Goal: Navigation & Orientation: Find specific page/section

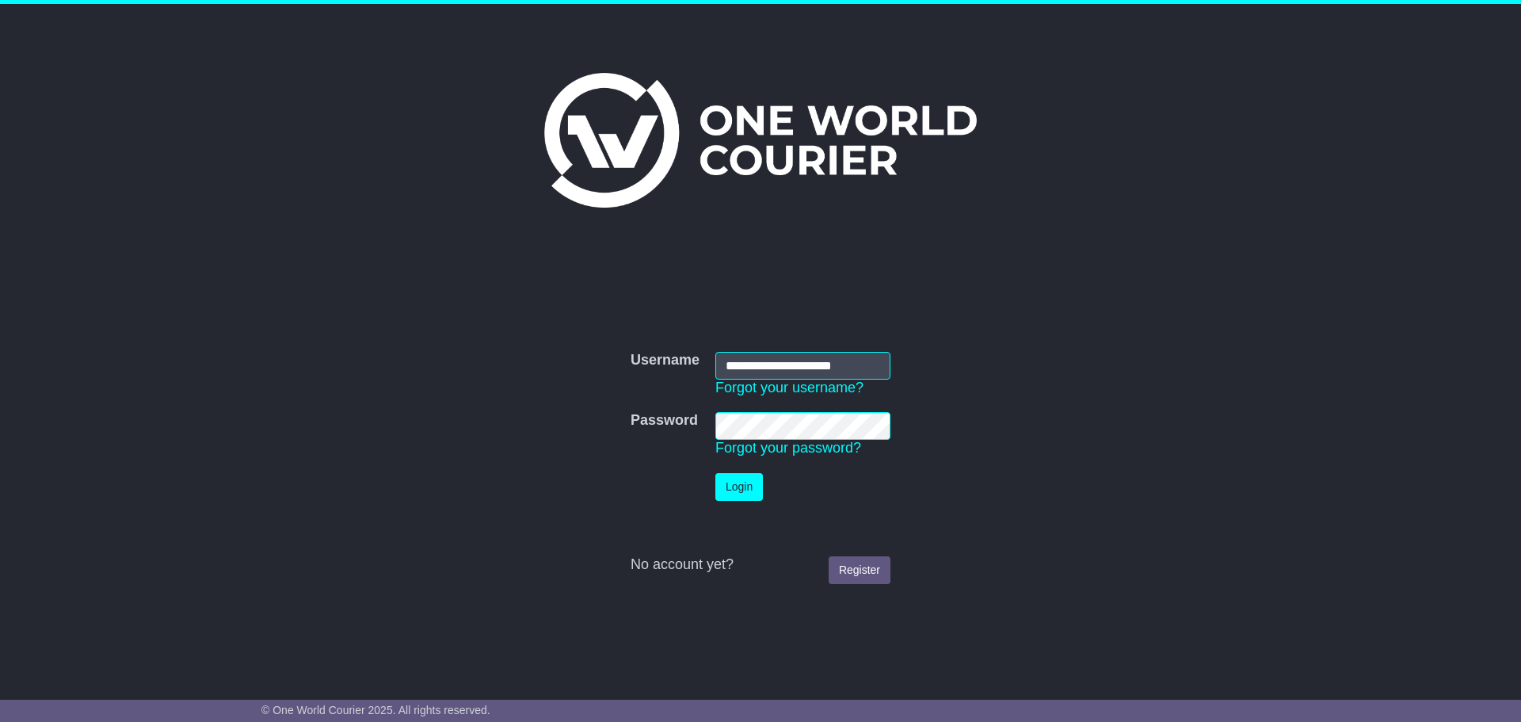
type input "**********"
click at [748, 479] on button "Login" at bounding box center [740, 487] width 48 height 28
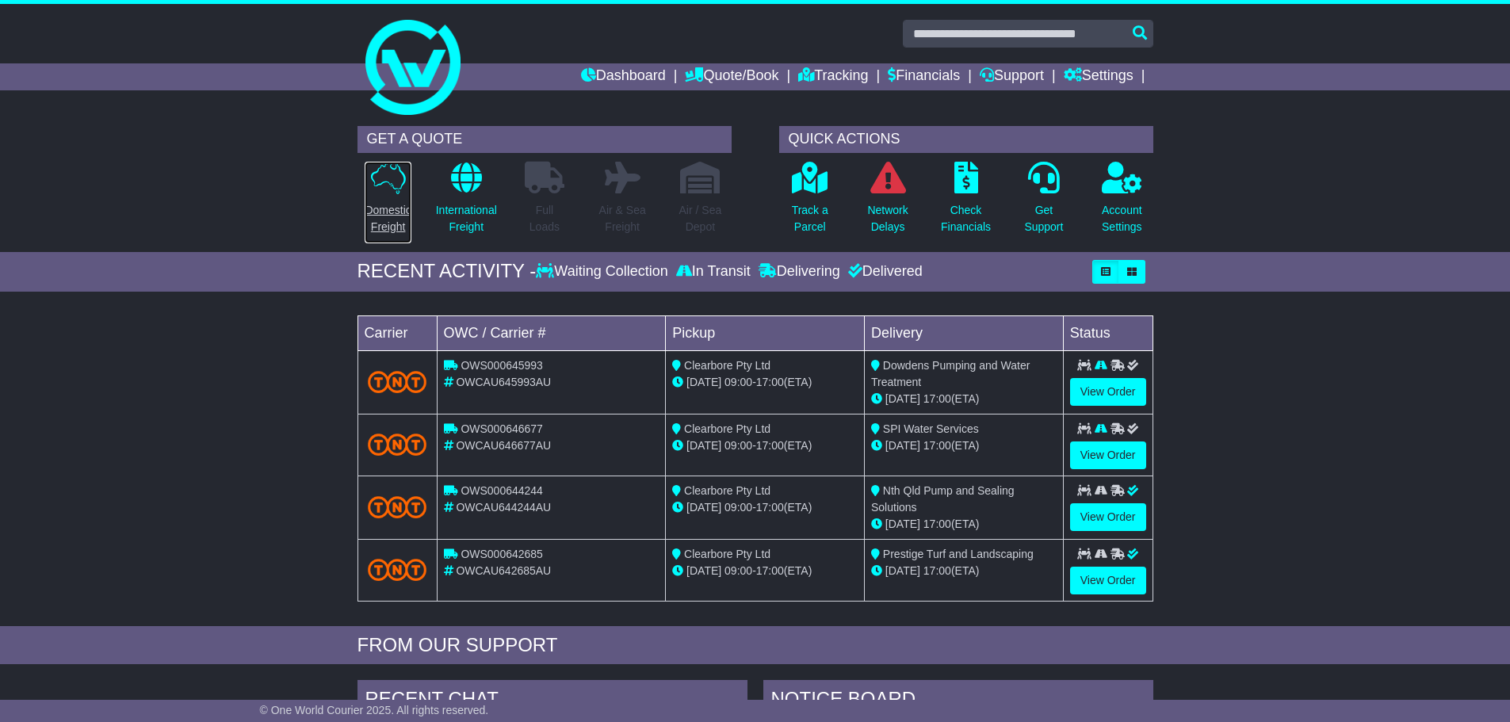
click at [395, 213] on p "Domestic Freight" at bounding box center [388, 218] width 46 height 33
click at [907, 76] on link "Financials" at bounding box center [923, 76] width 72 height 27
